Goal: Task Accomplishment & Management: Manage account settings

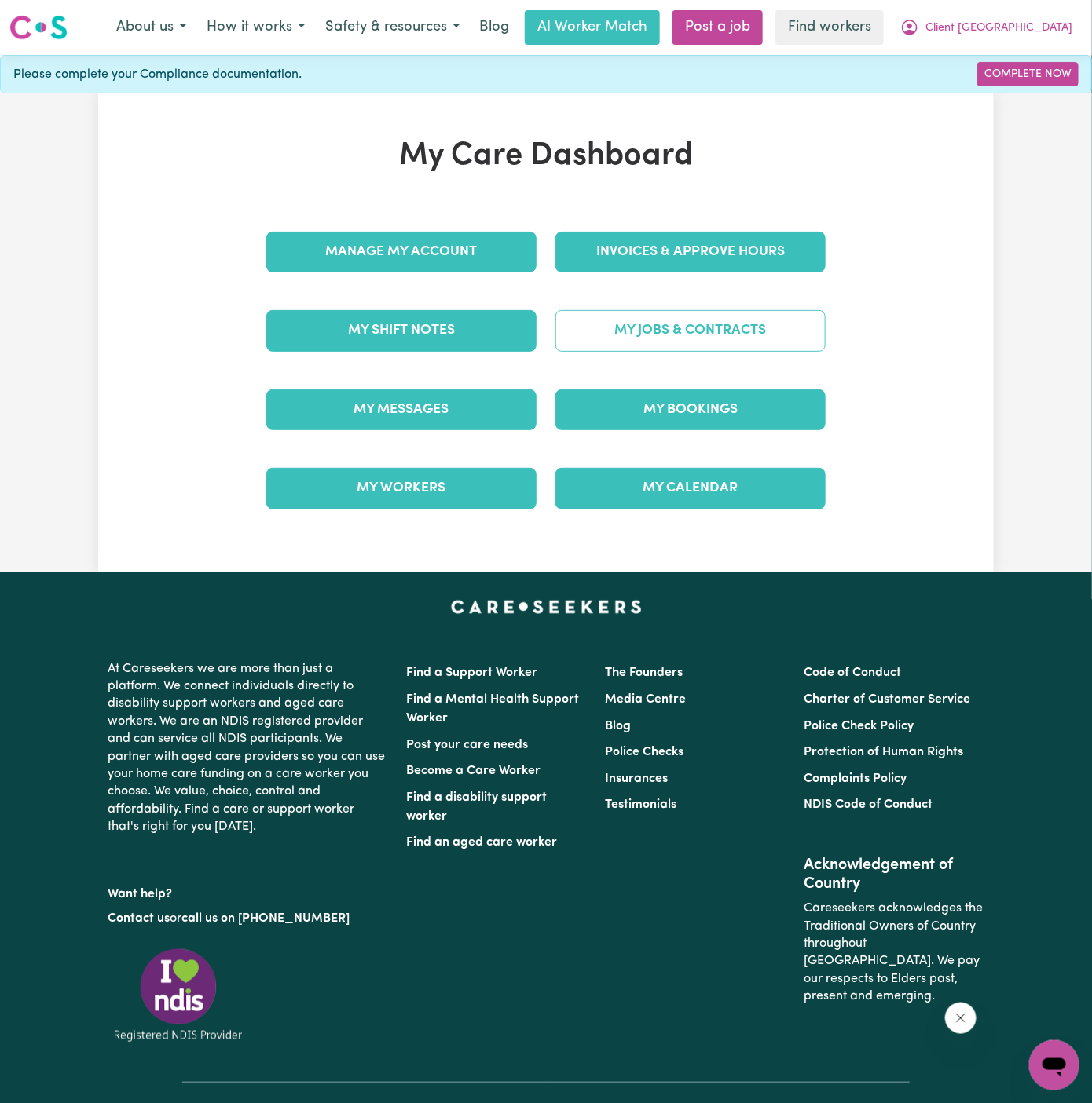
click at [741, 325] on link "My Jobs & Contracts" at bounding box center [690, 330] width 270 height 41
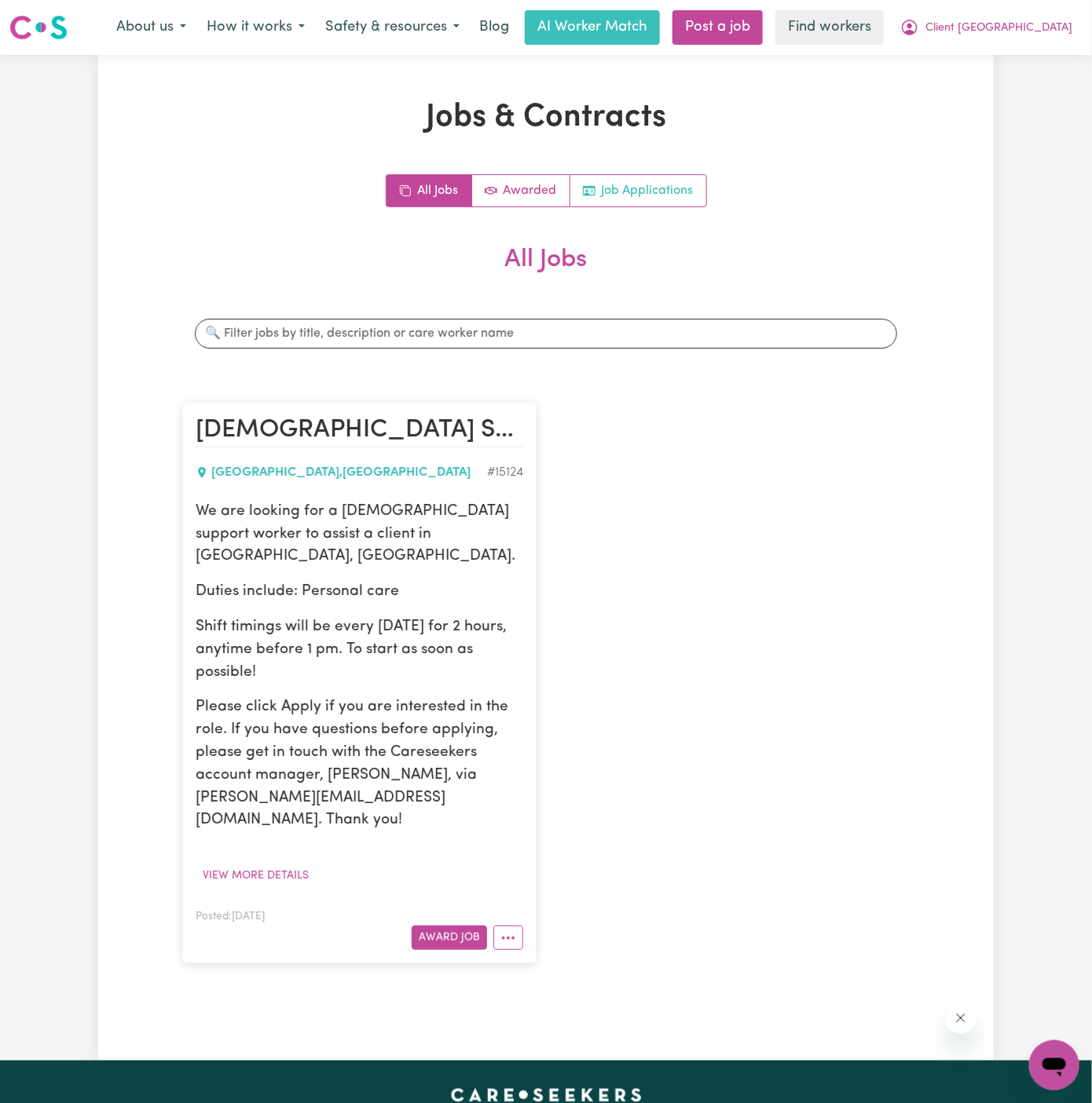
click at [642, 192] on link "Job Applications" at bounding box center [638, 190] width 136 height 31
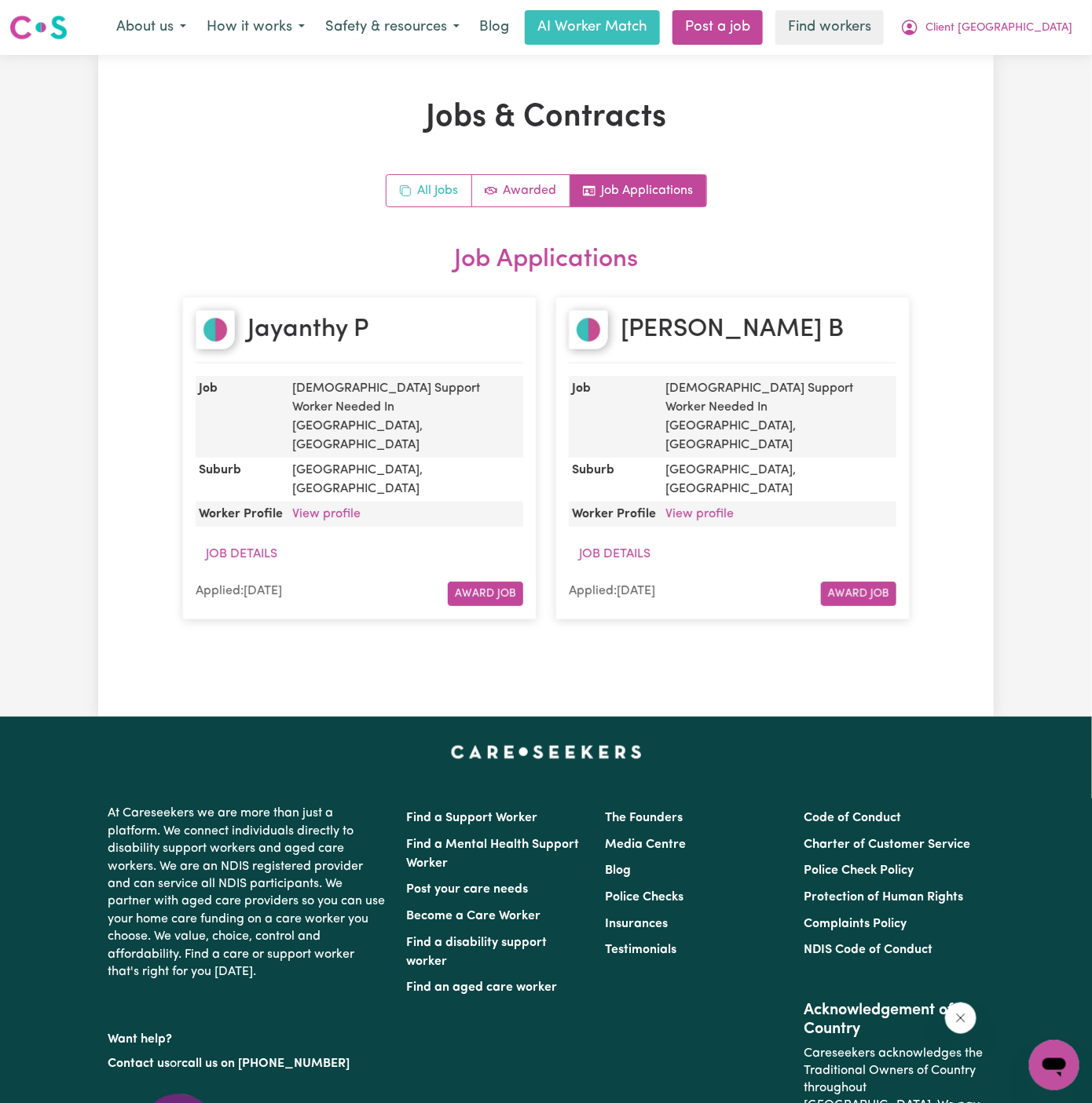
click at [427, 188] on link "All Jobs" at bounding box center [430, 190] width 86 height 31
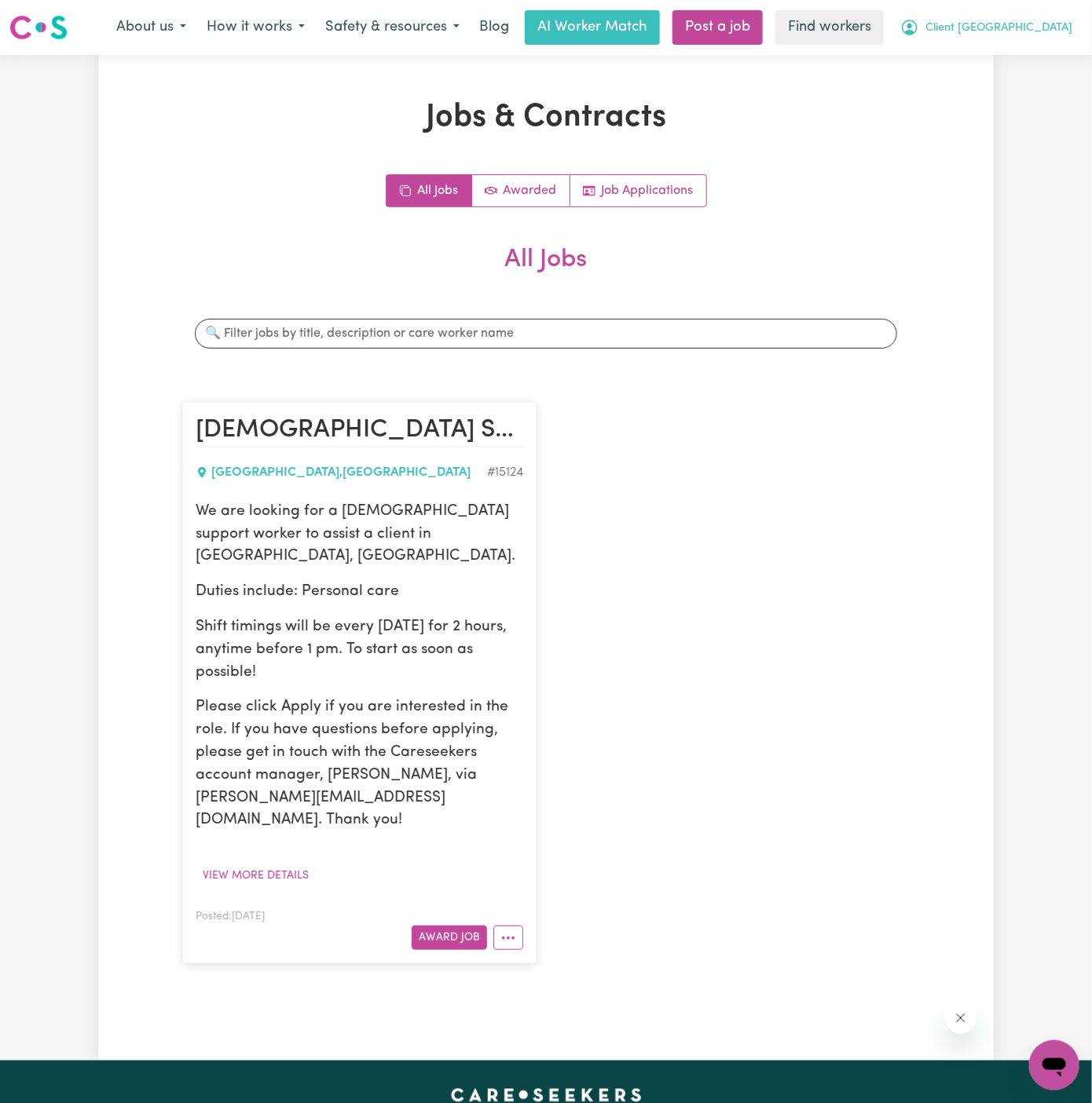
click at [1047, 25] on span "Client [GEOGRAPHIC_DATA]" at bounding box center [998, 29] width 147 height 17
click at [1033, 53] on link "My Dashboard" at bounding box center [1019, 61] width 124 height 30
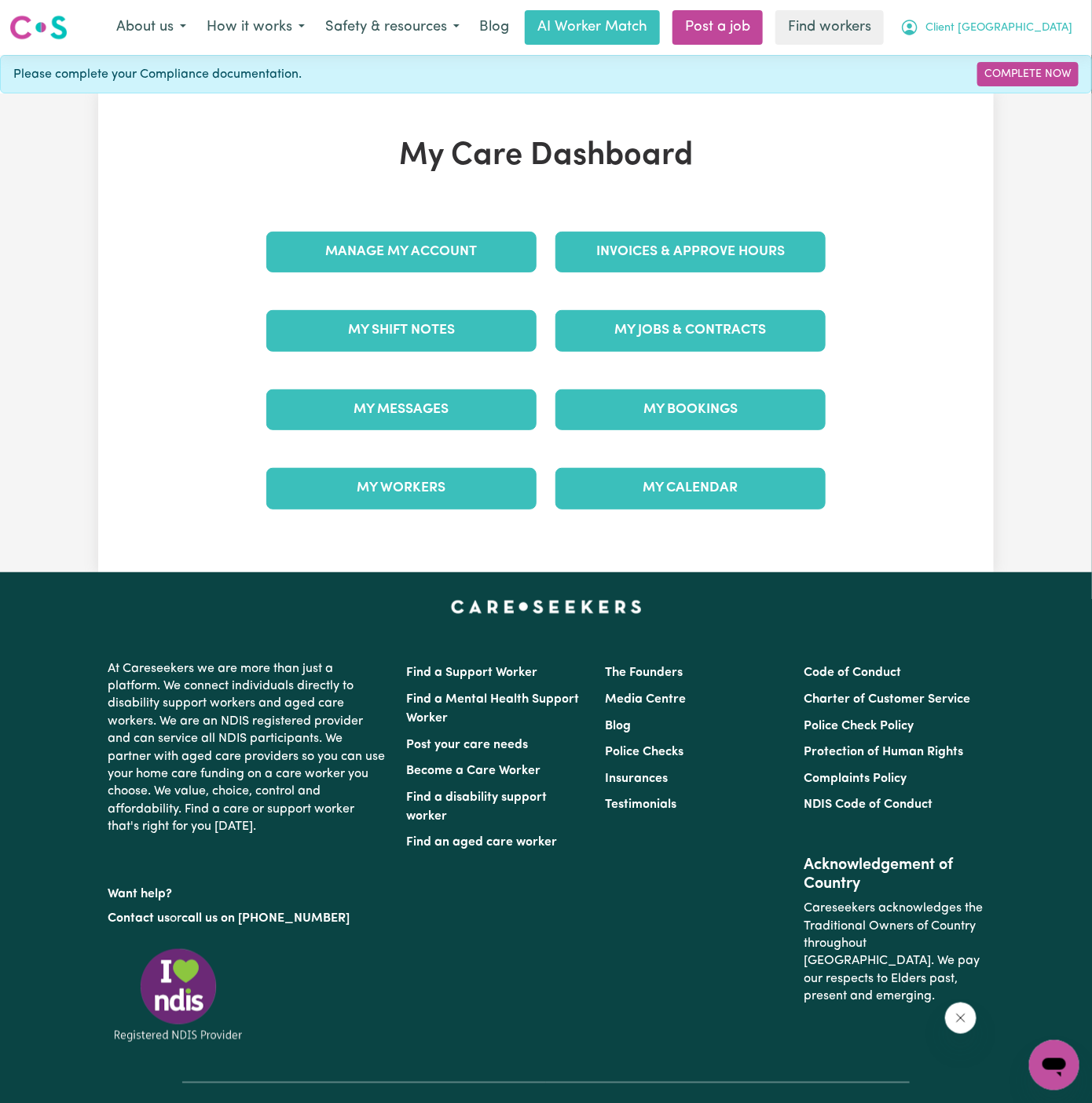
click at [1035, 23] on span "Client [GEOGRAPHIC_DATA]" at bounding box center [998, 29] width 147 height 17
click at [1035, 91] on link "Logout" at bounding box center [1019, 90] width 124 height 30
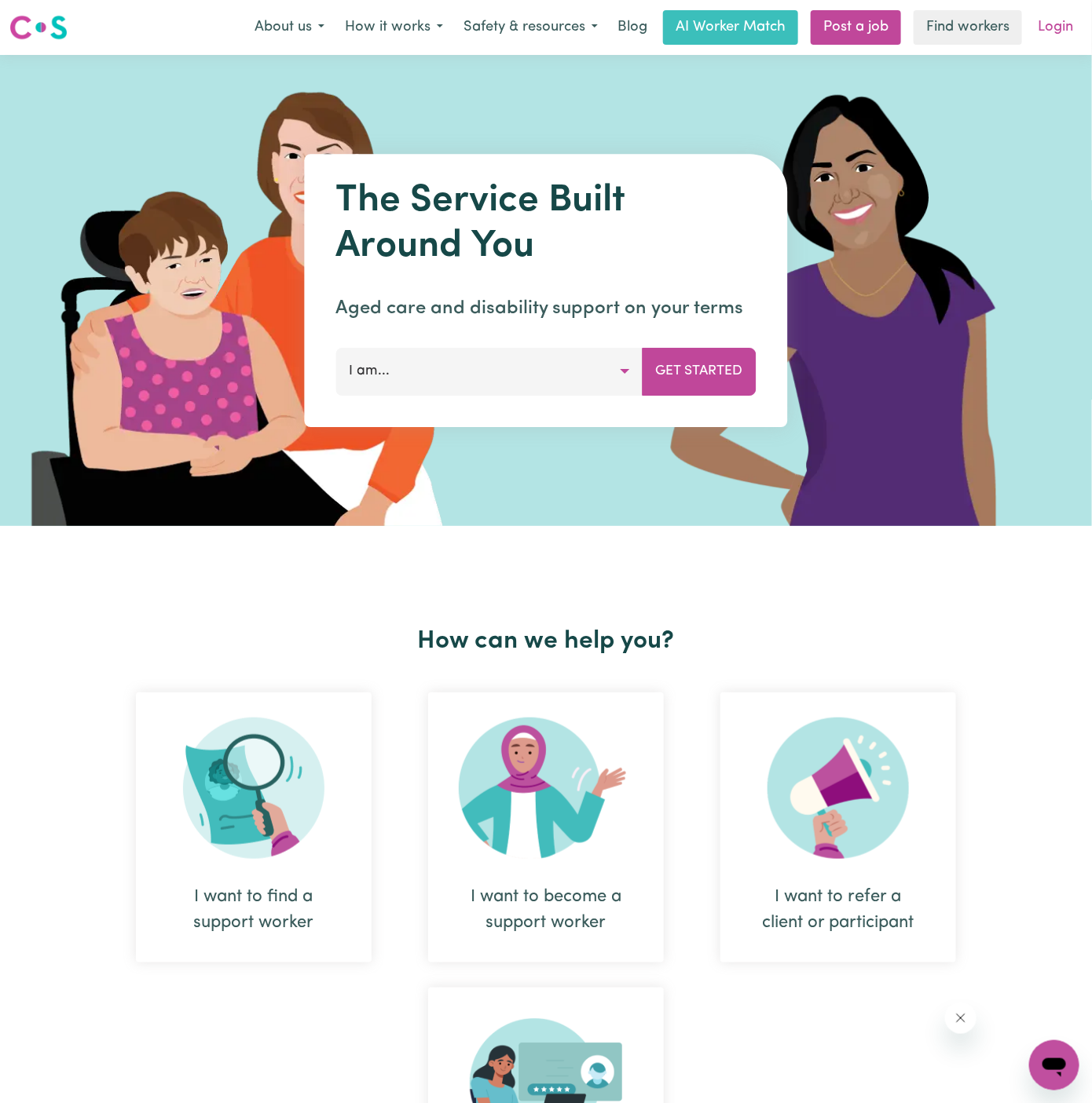
click at [1055, 33] on link "Login" at bounding box center [1055, 28] width 54 height 34
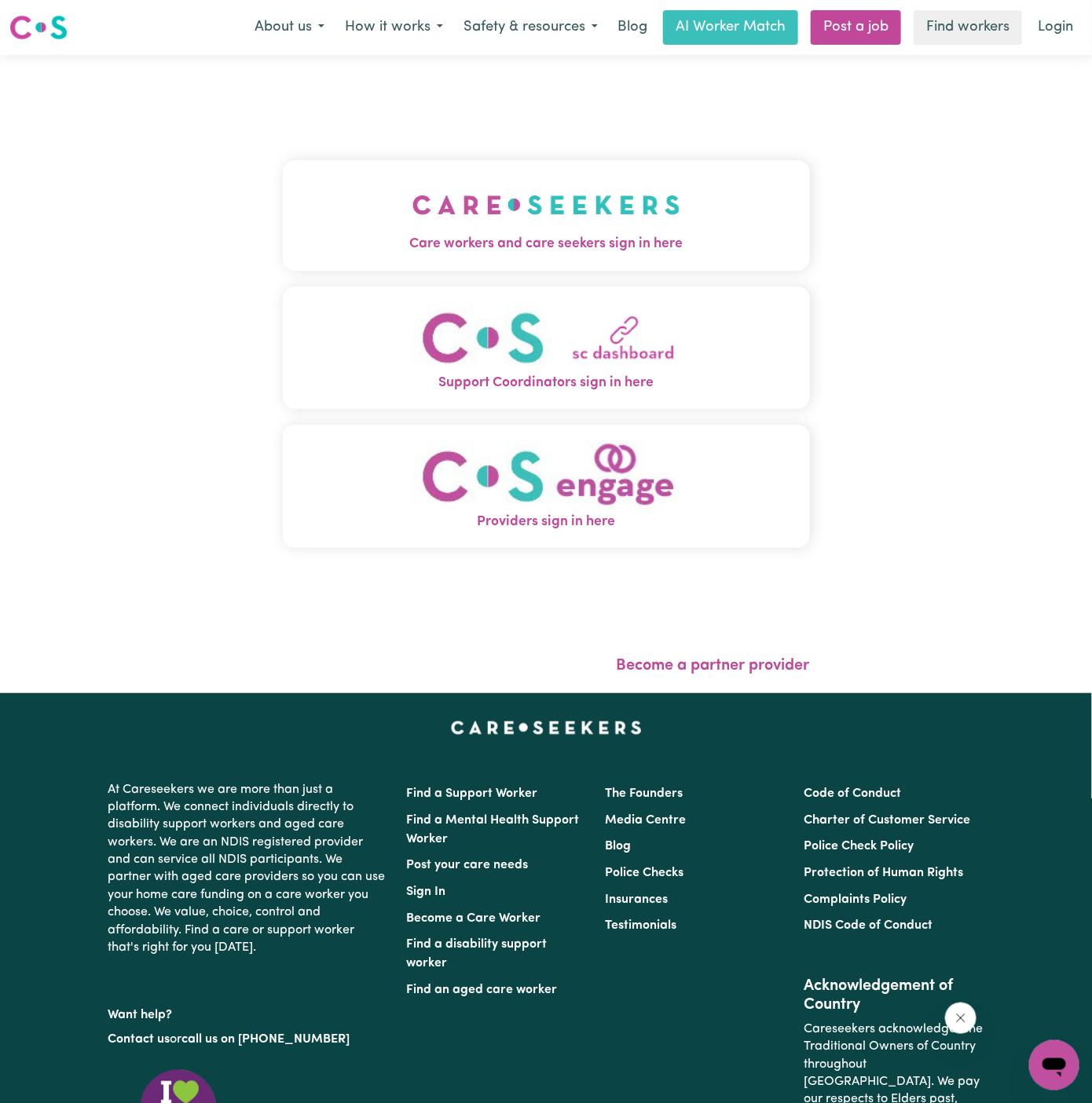
click at [623, 232] on img "Care workers and care seekers sign in here" at bounding box center [546, 204] width 268 height 58
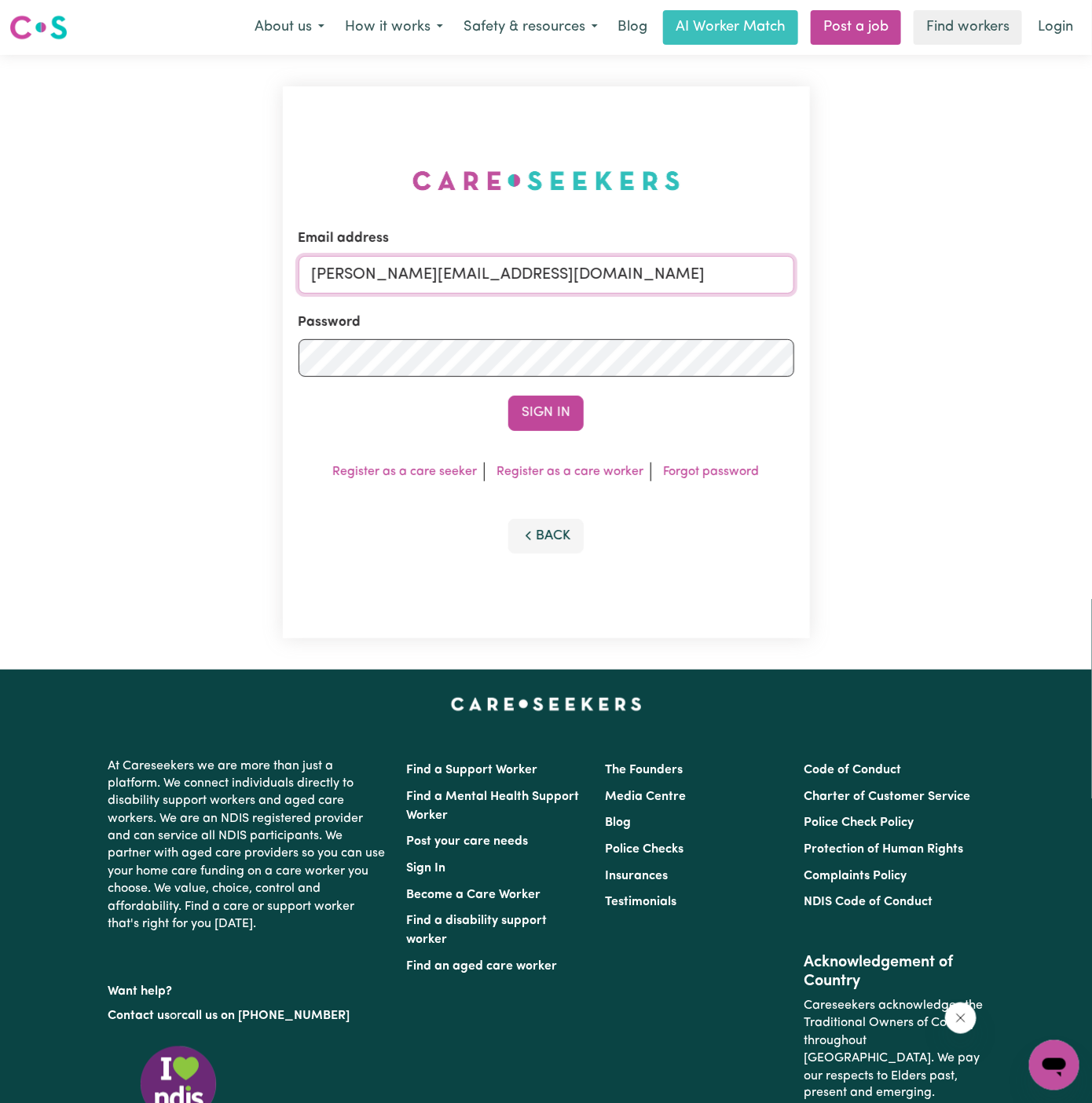
click at [547, 275] on input "[PERSON_NAME][EMAIL_ADDRESS][DOMAIN_NAME]" at bounding box center [546, 274] width 495 height 37
drag, startPoint x: 390, startPoint y: 281, endPoint x: 784, endPoint y: 280, distance: 394.0
click at [784, 280] on input "[EMAIL_ADDRESS][DOMAIN_NAME]" at bounding box center [546, 274] width 495 height 37
type input "[EMAIL_ADDRESS][DOMAIN_NAME]"
click at [559, 416] on button "Sign In" at bounding box center [545, 413] width 75 height 34
